Goal: Navigation & Orientation: Find specific page/section

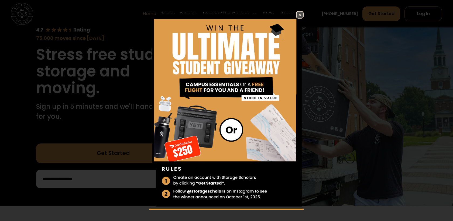
scroll to position [50, 0]
click at [299, 12] on img at bounding box center [299, 15] width 6 height 6
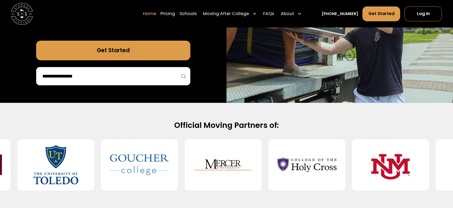
scroll to position [151, 0]
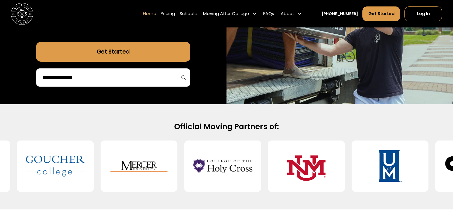
click at [136, 81] on input "search" at bounding box center [113, 77] width 143 height 9
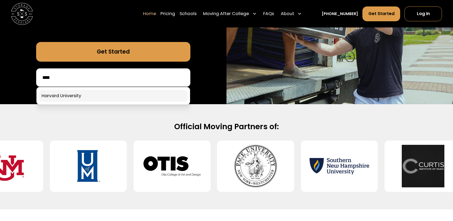
type input "****"
click at [109, 96] on link at bounding box center [113, 96] width 149 height 12
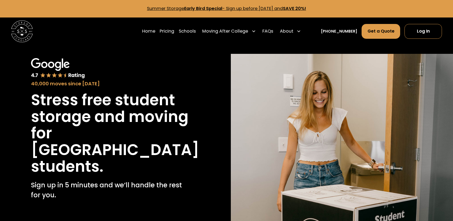
click at [96, 55] on div "40,000 moves since [DATE] Stress free student storage and moving for [GEOGRAPHI…" at bounding box center [111, 156] width 200 height 204
